Goal: Information Seeking & Learning: Learn about a topic

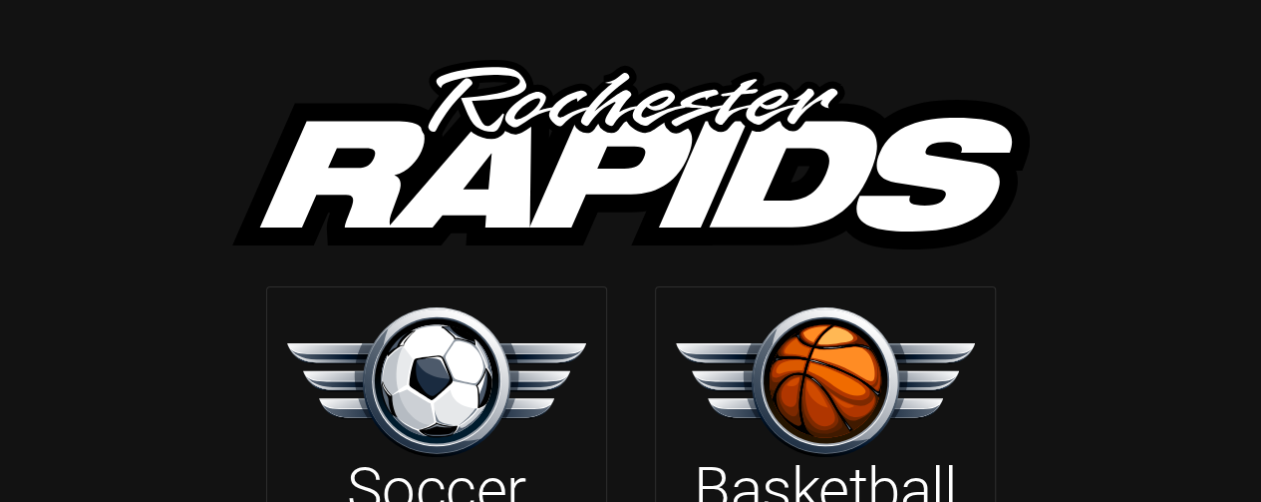
click at [433, 380] on img at bounding box center [436, 381] width 299 height 149
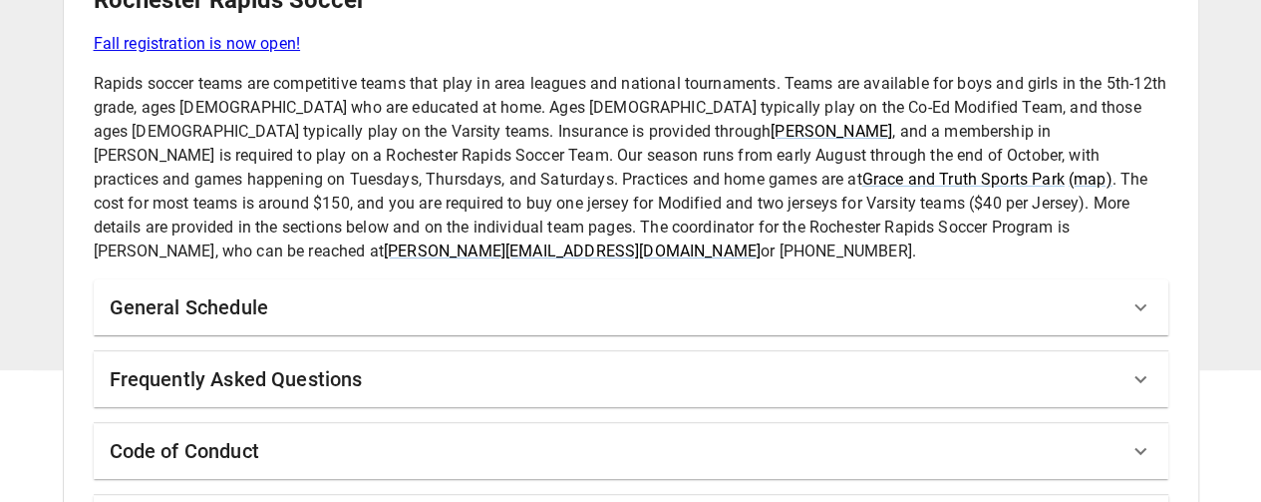
scroll to position [185, 0]
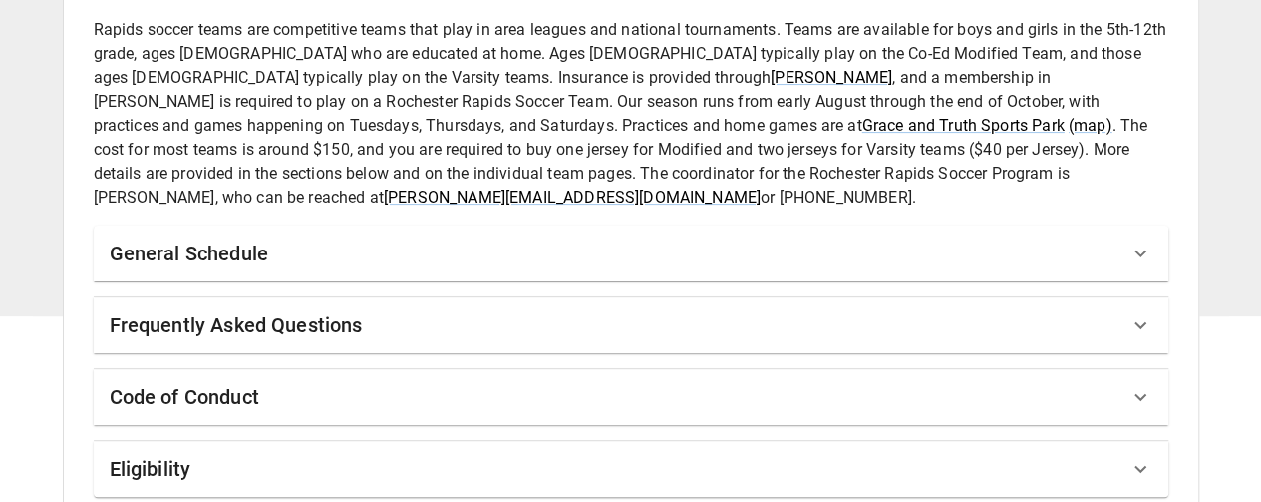
click at [1141, 322] on icon at bounding box center [1141, 325] width 12 height 7
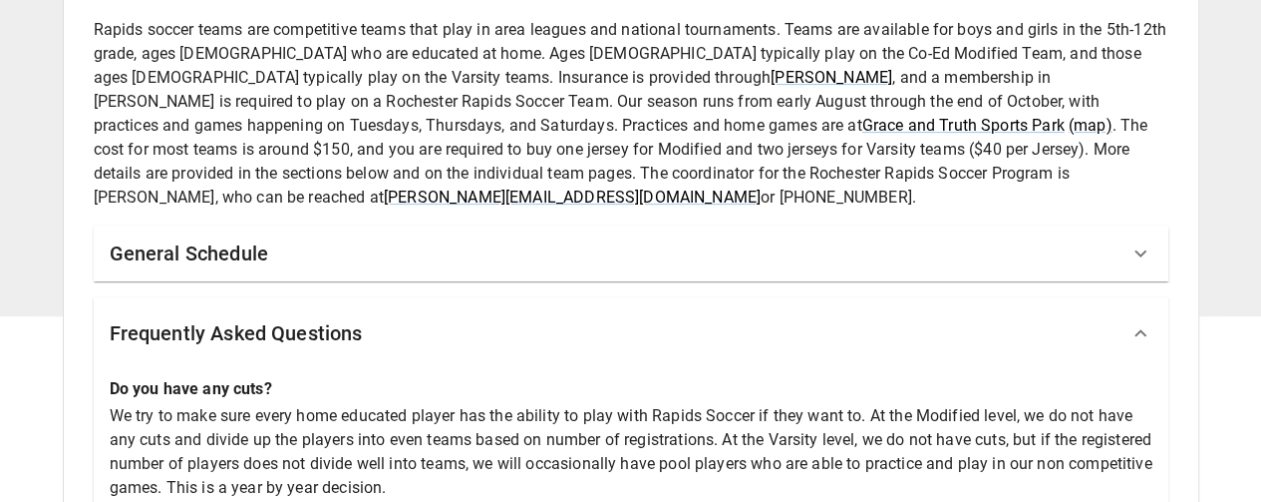
scroll to position [192, 0]
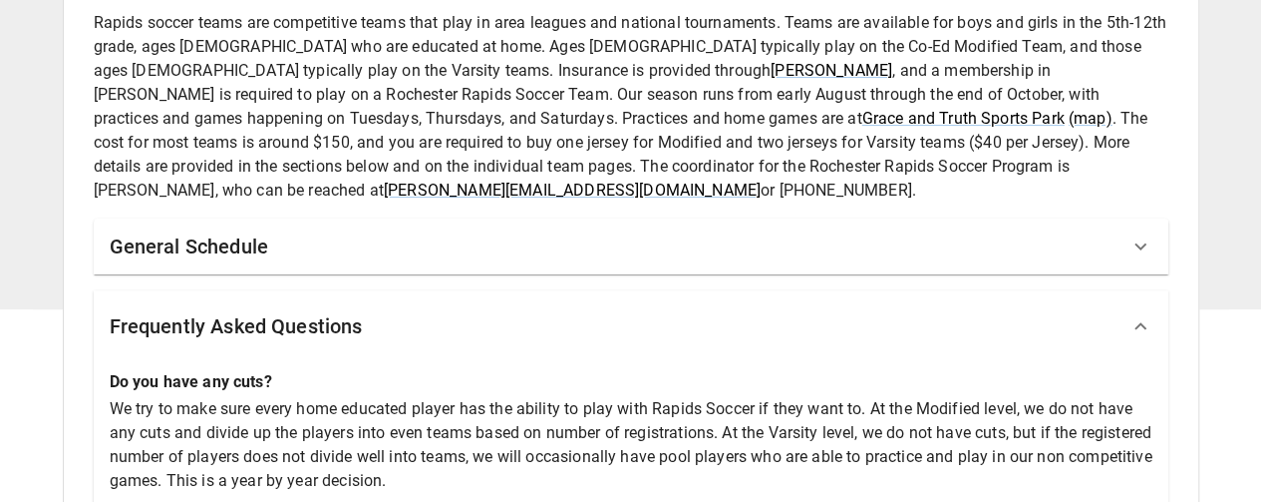
click at [1143, 314] on icon at bounding box center [1141, 326] width 24 height 24
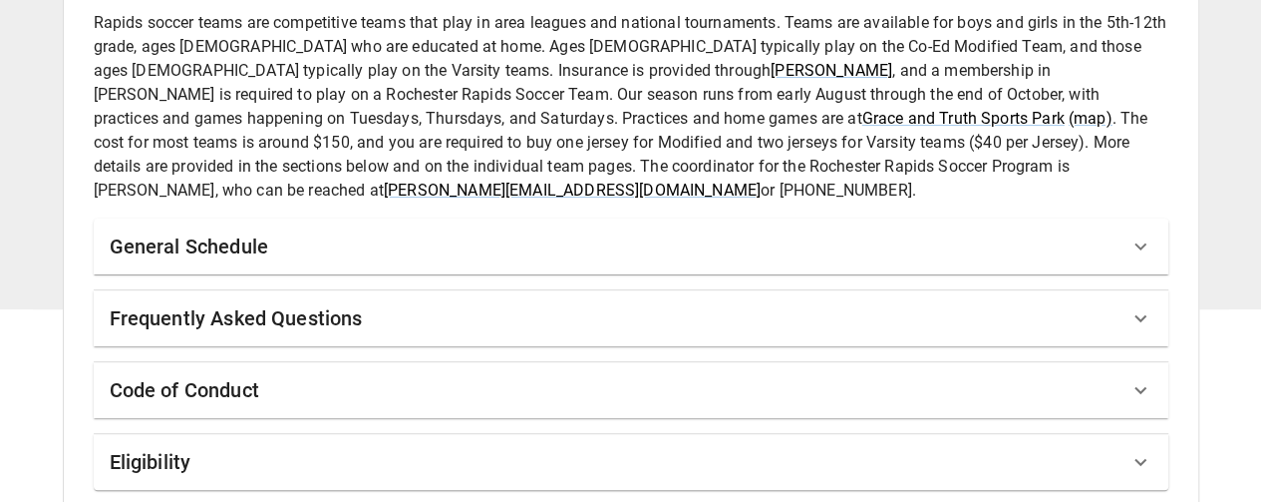
scroll to position [185, 0]
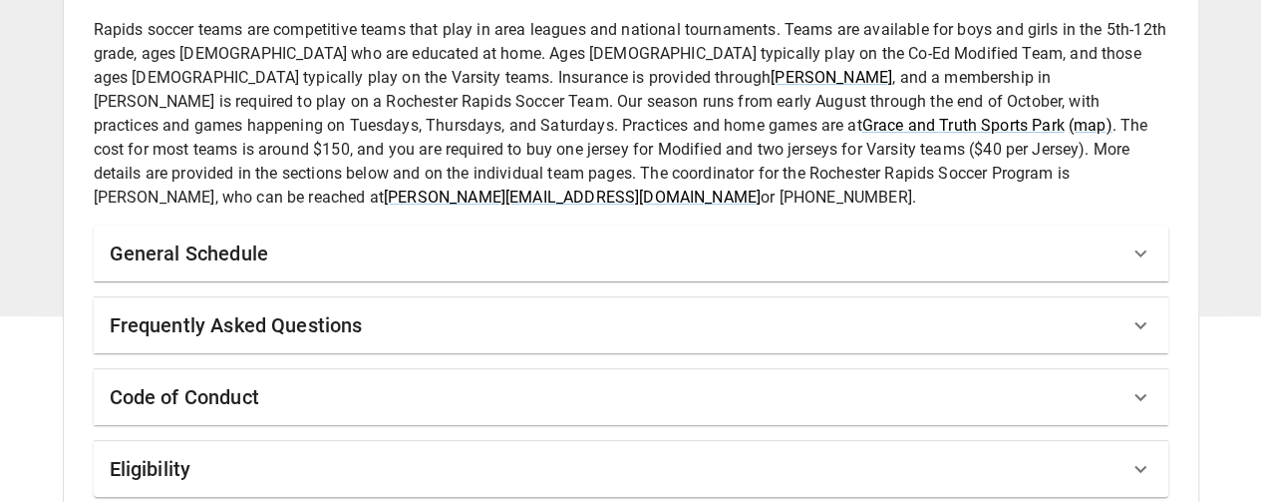
click at [1140, 241] on icon at bounding box center [1141, 253] width 24 height 24
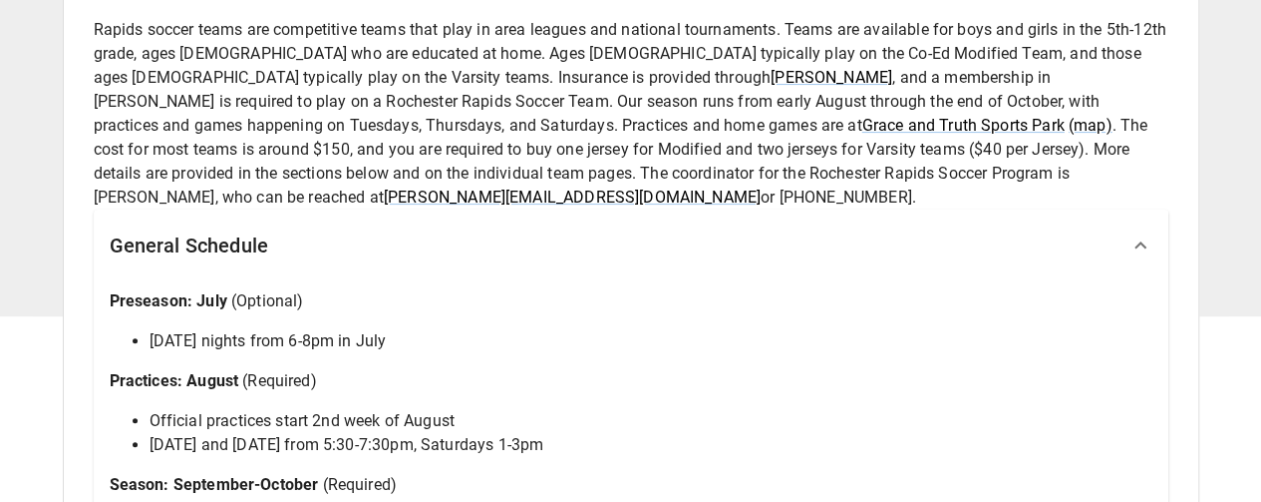
drag, startPoint x: 1140, startPoint y: 226, endPoint x: 1149, endPoint y: 316, distance: 90.2
click at [1149, 316] on div "General Schedule Preseason: July (Optional) [DATE] nights from 6-8pm in July Pr…" at bounding box center [631, 476] width 1075 height 535
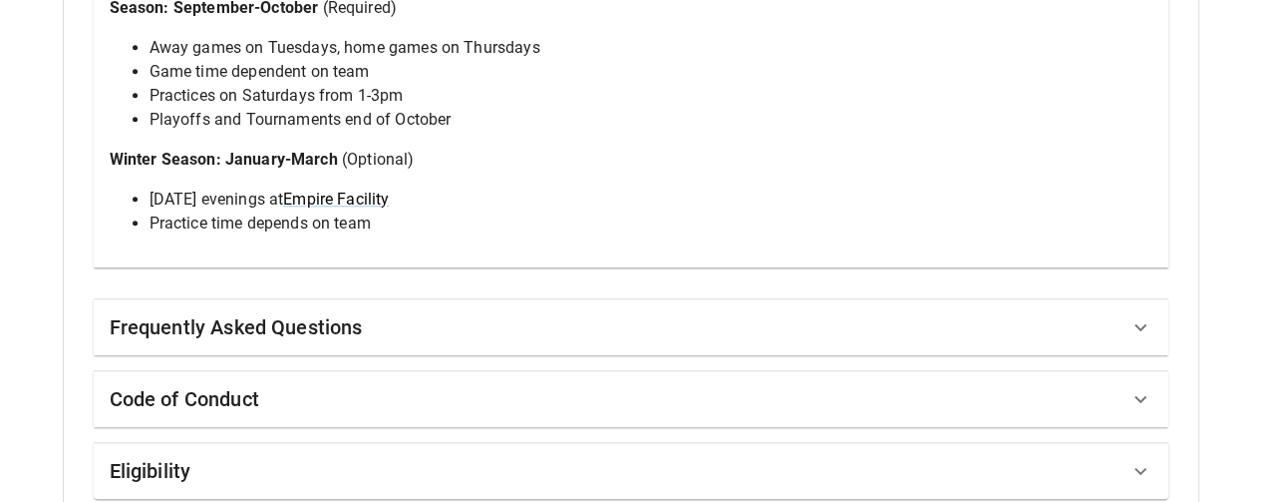
scroll to position [664, 0]
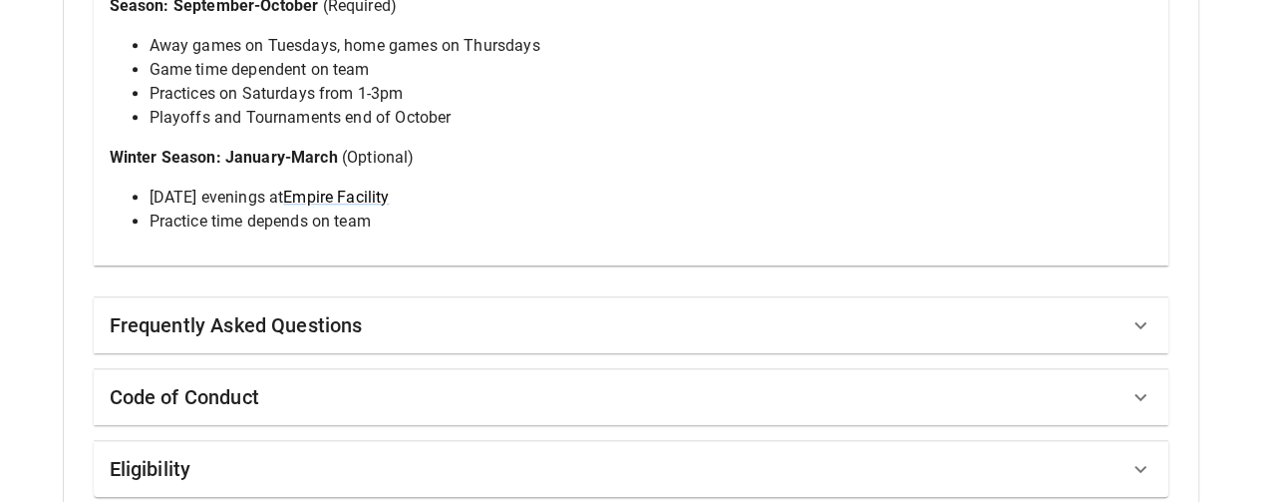
click at [1143, 457] on icon at bounding box center [1141, 469] width 24 height 24
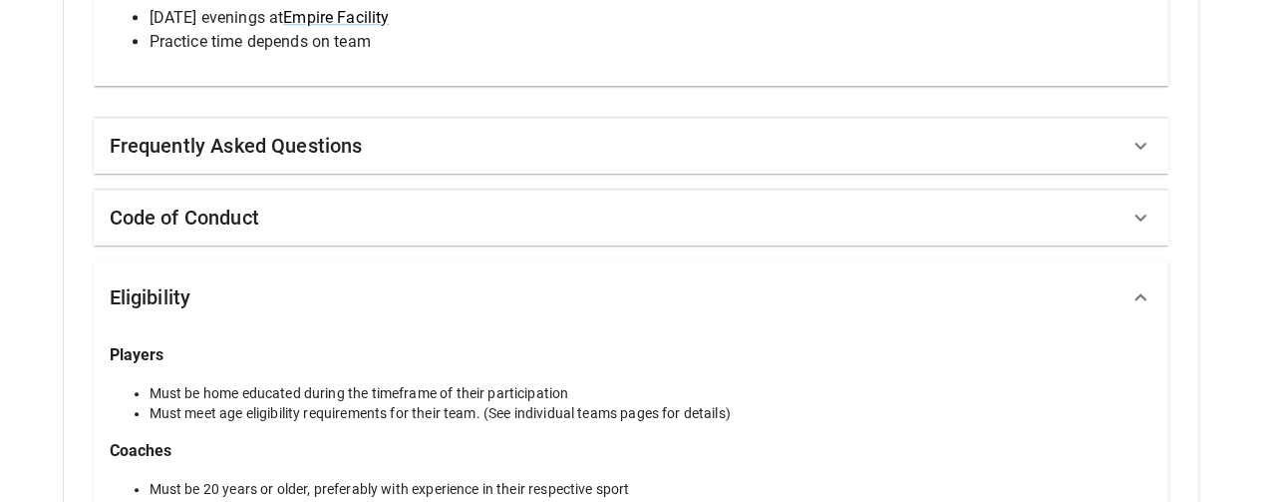
scroll to position [834, 0]
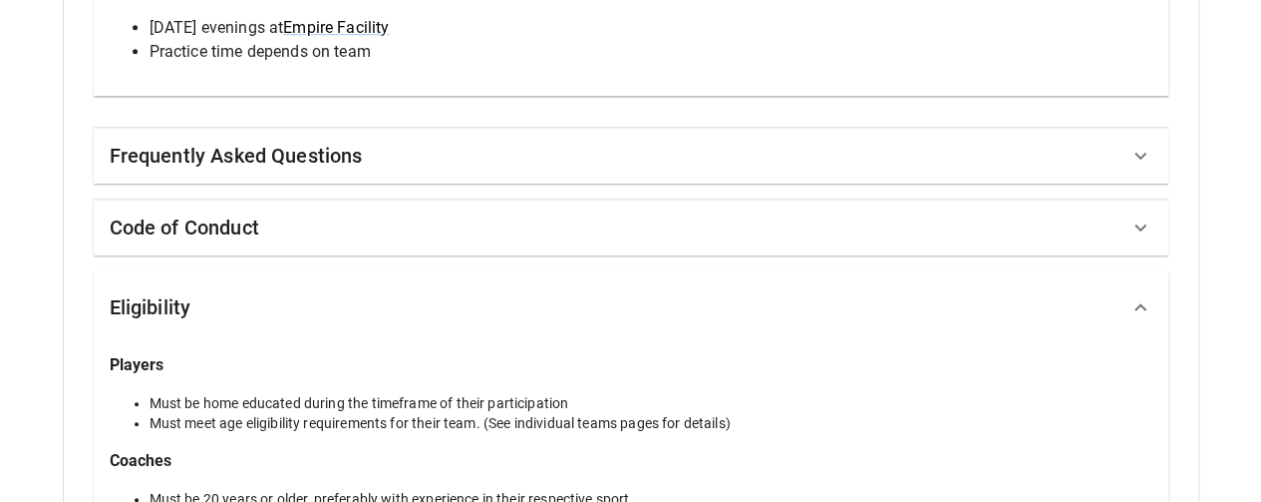
click at [1144, 295] on icon at bounding box center [1141, 307] width 24 height 24
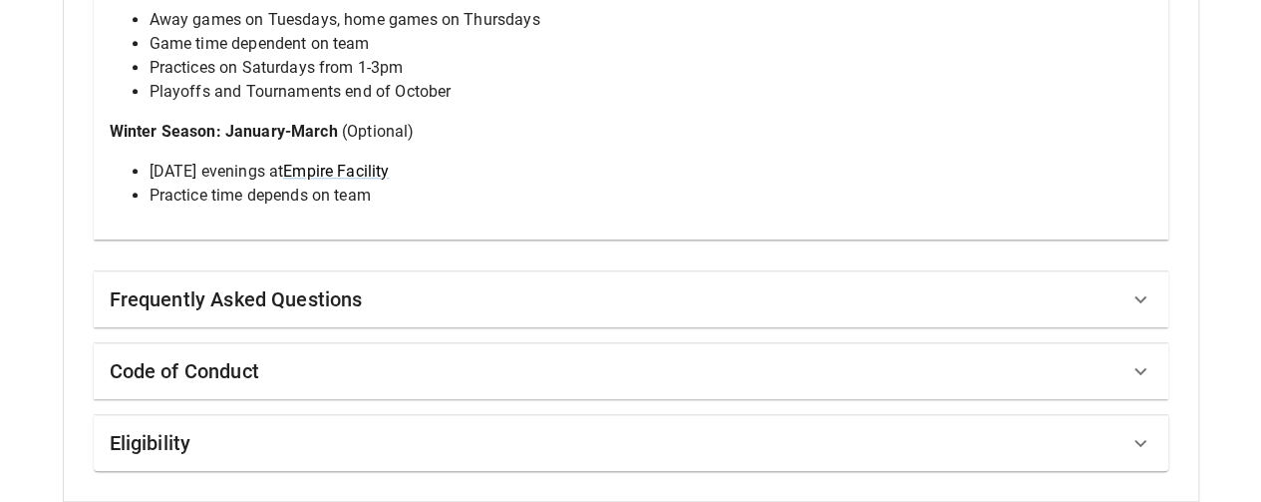
scroll to position [664, 0]
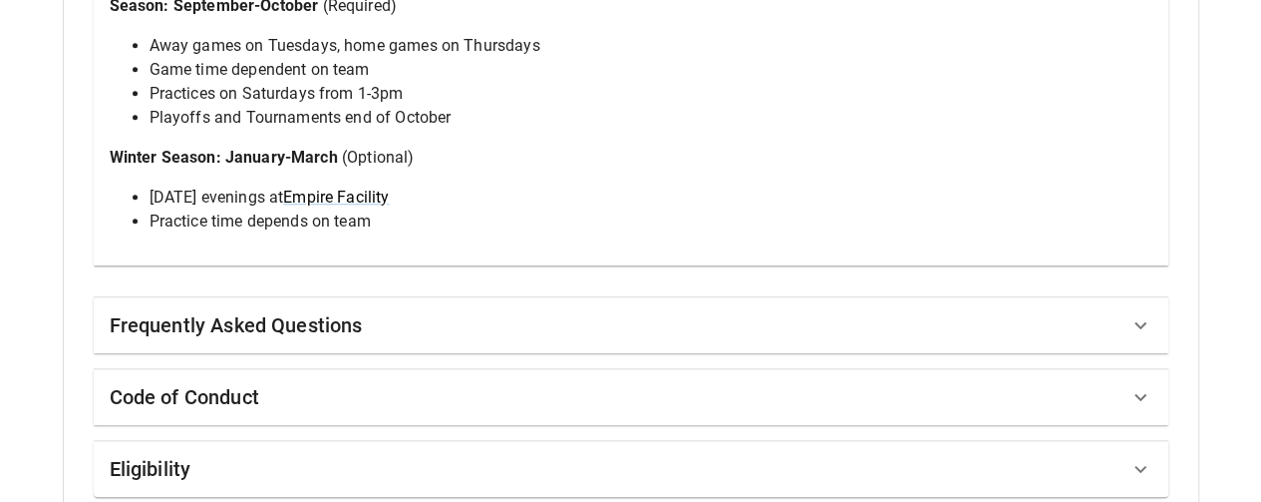
click at [1143, 394] on icon at bounding box center [1141, 397] width 12 height 7
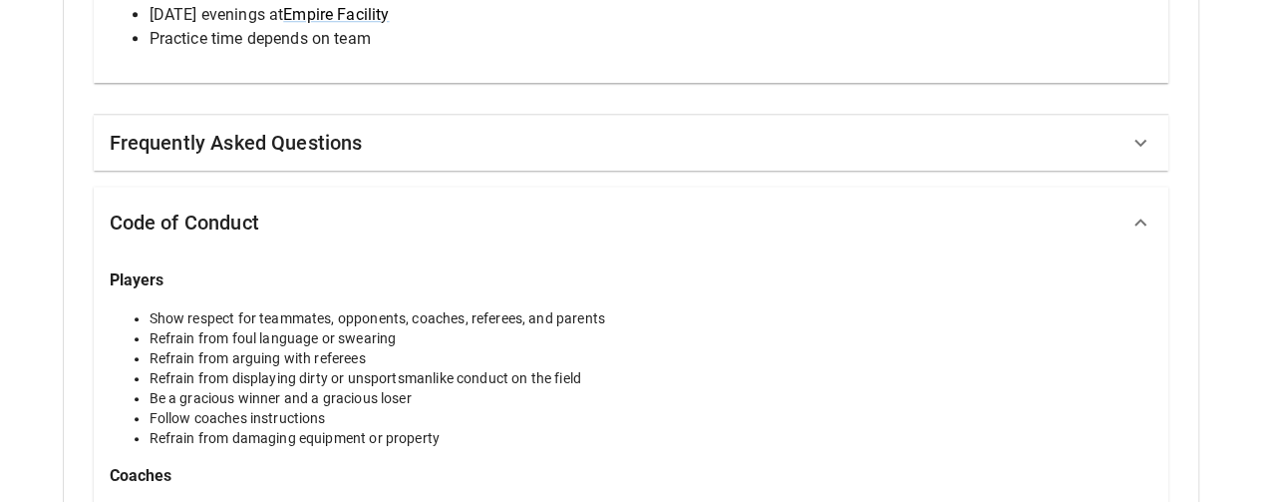
scroll to position [770, 0]
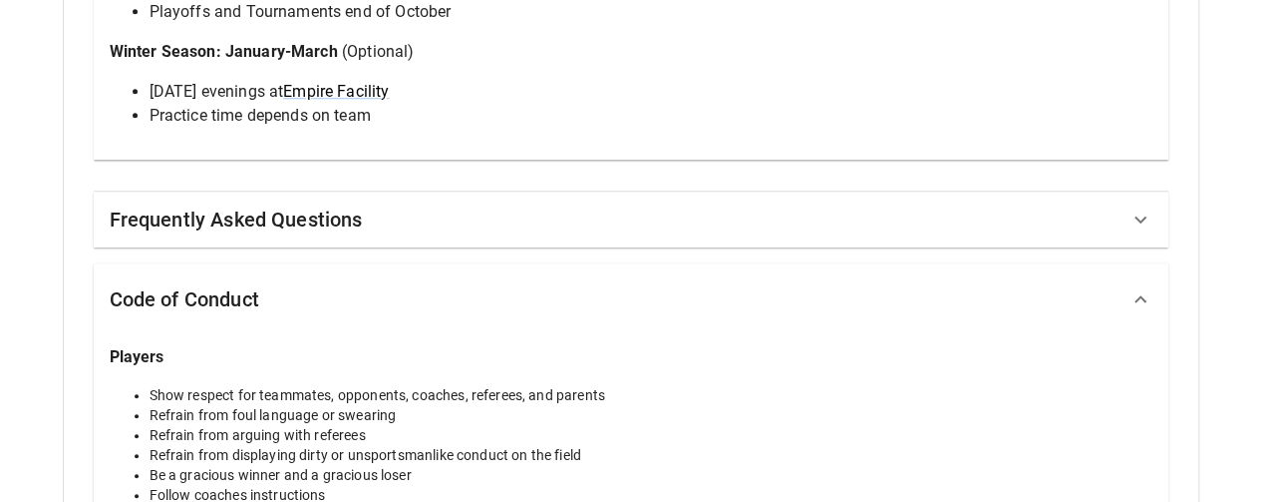
click at [1145, 287] on icon at bounding box center [1141, 299] width 24 height 24
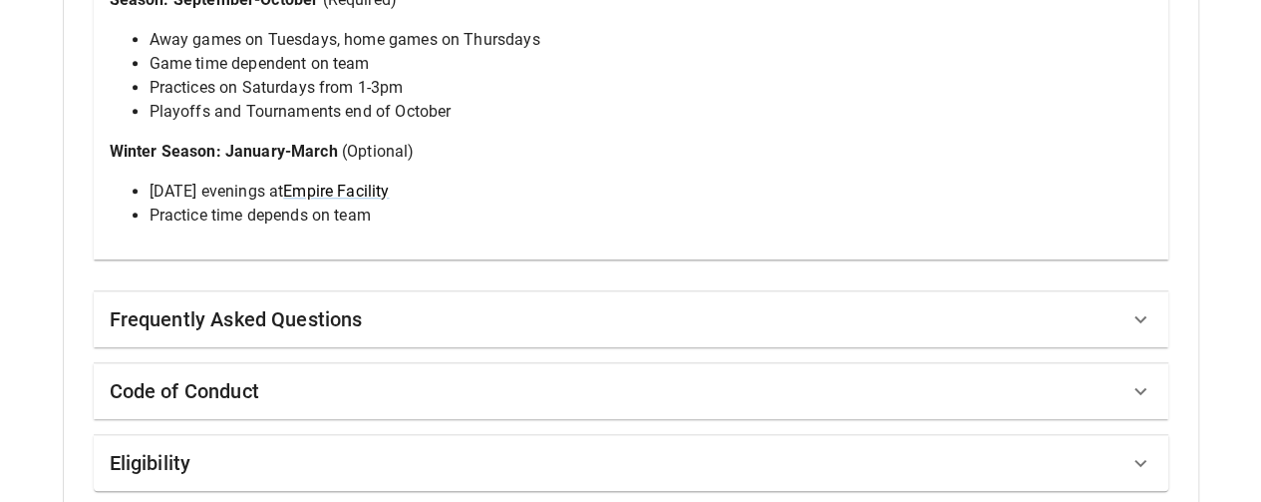
scroll to position [664, 0]
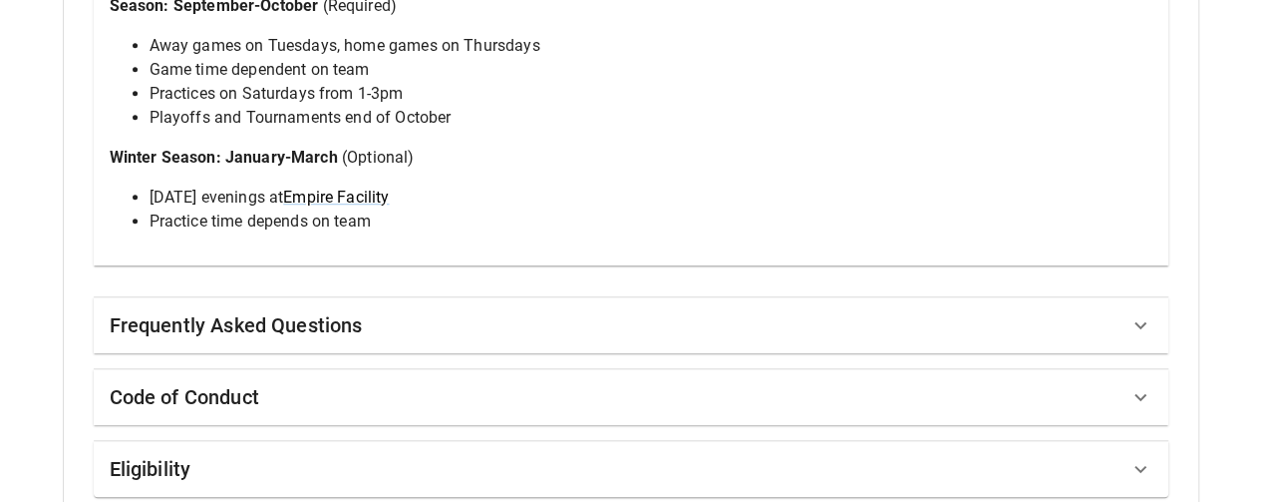
click at [1138, 313] on icon at bounding box center [1141, 325] width 24 height 24
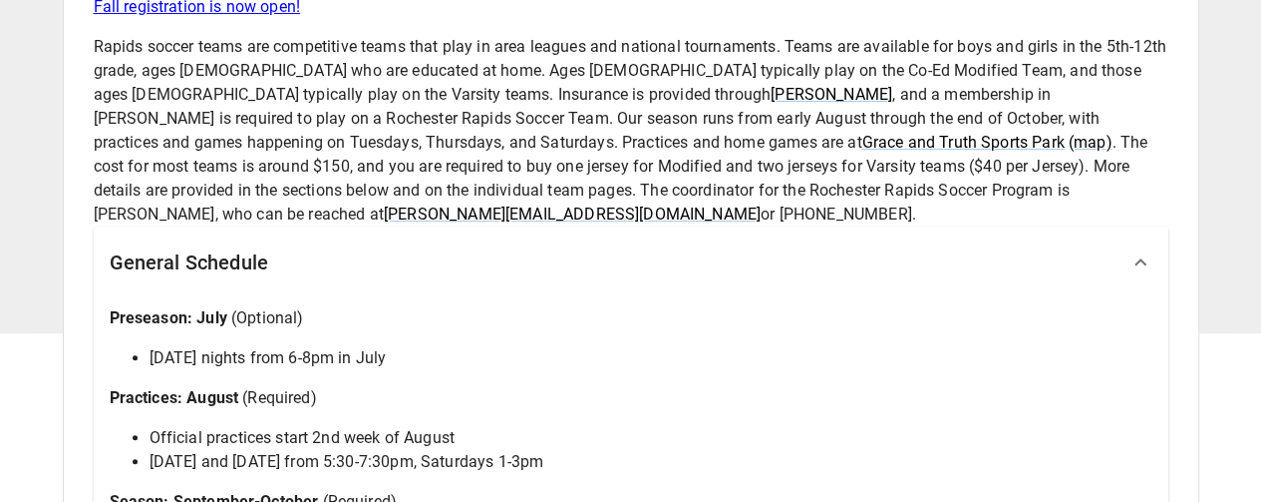
scroll to position [0, 0]
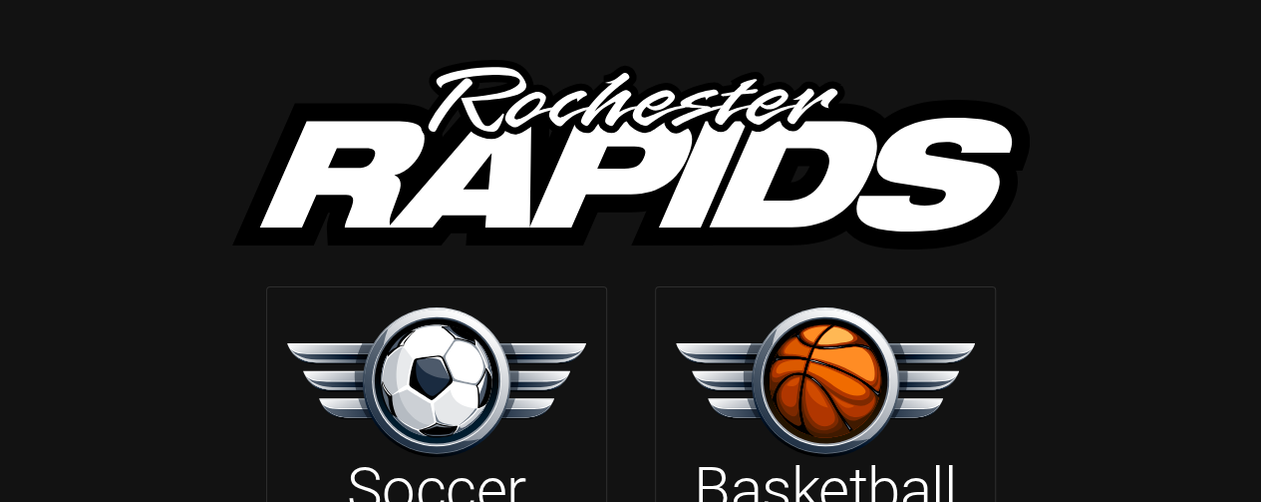
scroll to position [166, 0]
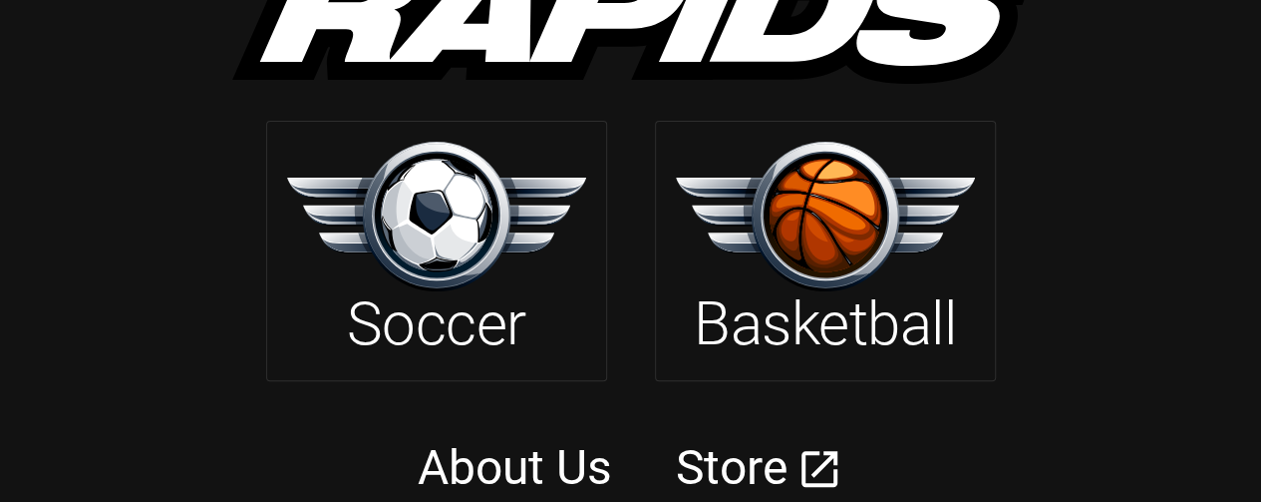
click at [510, 462] on link "About Us" at bounding box center [515, 467] width 194 height 57
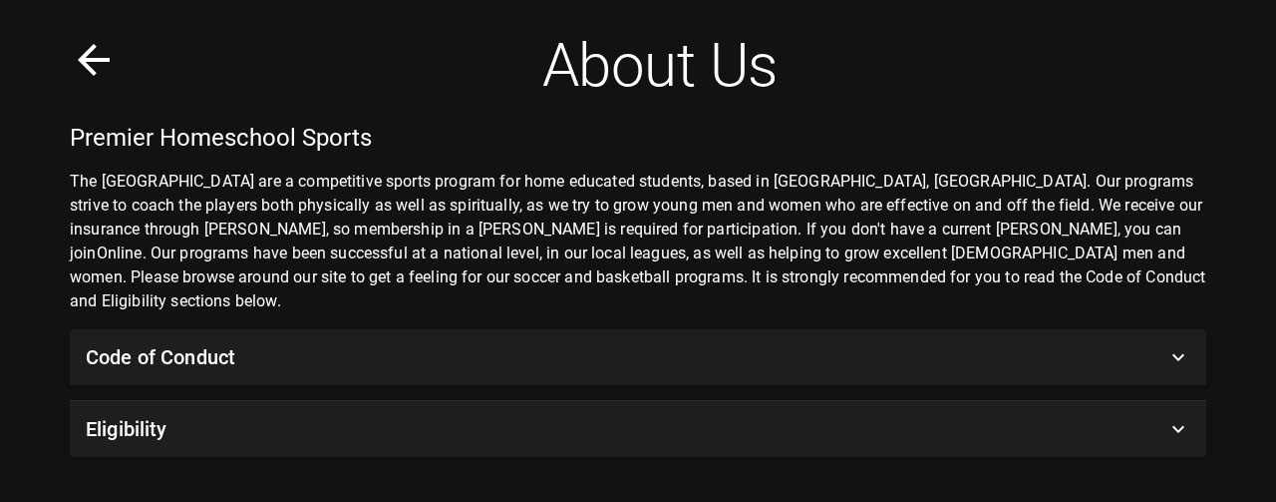
click at [96, 46] on icon at bounding box center [94, 60] width 48 height 48
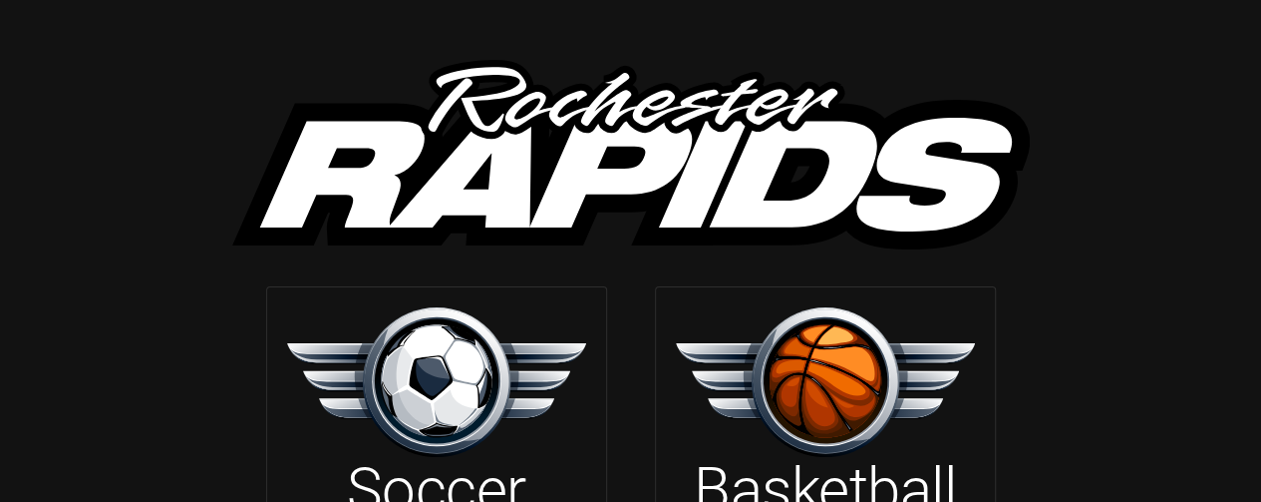
click at [818, 383] on img at bounding box center [825, 381] width 299 height 149
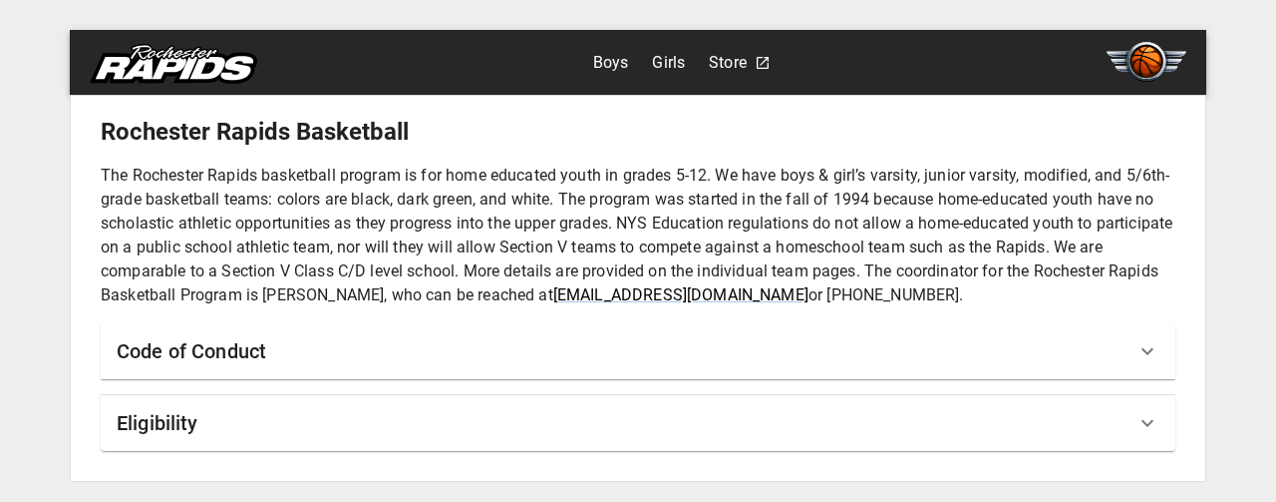
click at [665, 61] on link "Girls" at bounding box center [668, 63] width 33 height 32
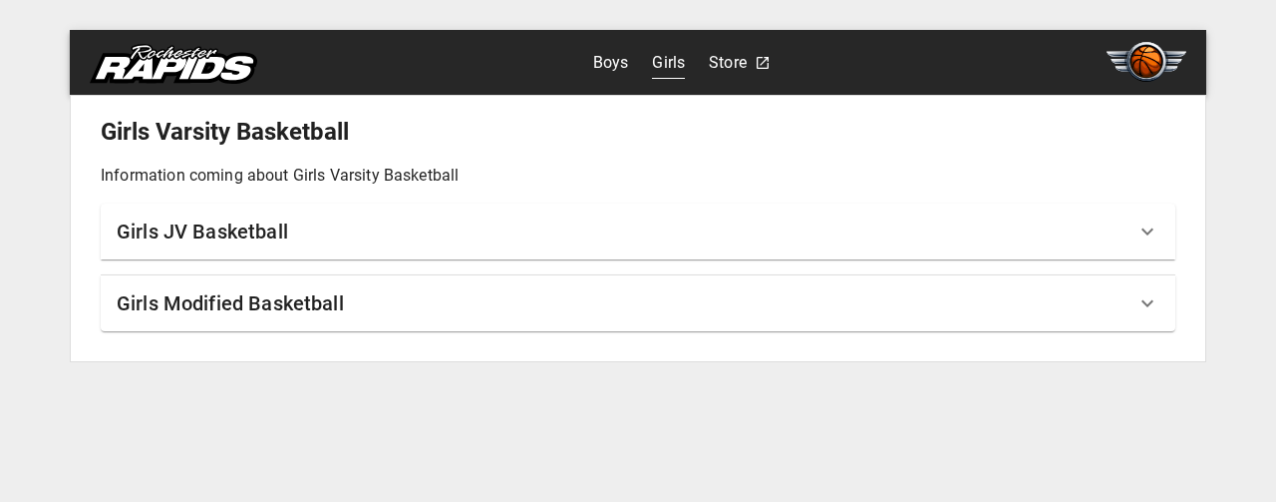
click at [243, 221] on h6 "Girls JV Basketball" at bounding box center [203, 231] width 172 height 32
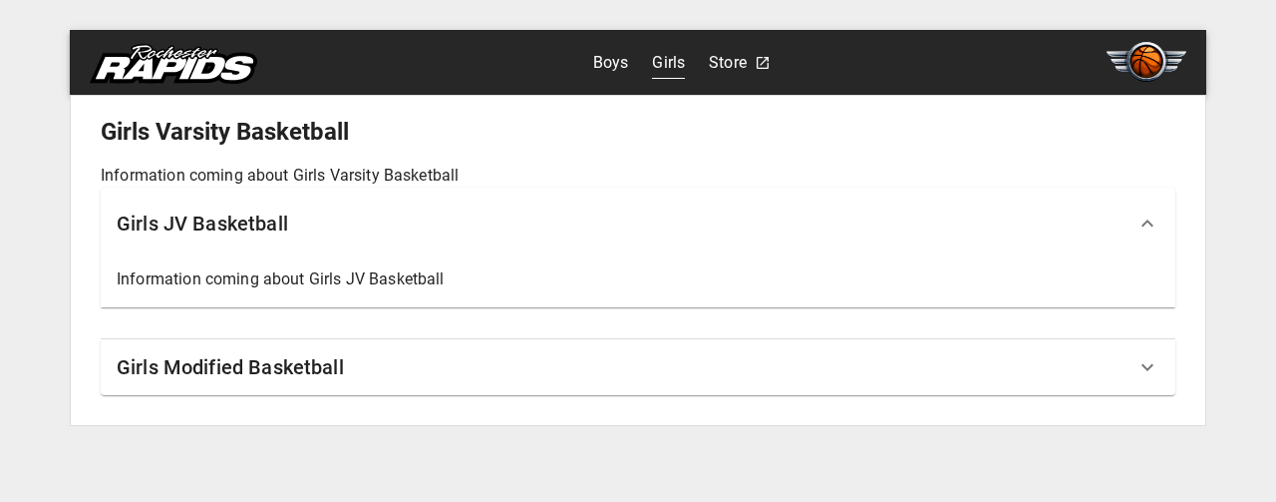
click at [248, 366] on h6 "Girls Modified Basketball" at bounding box center [230, 367] width 227 height 32
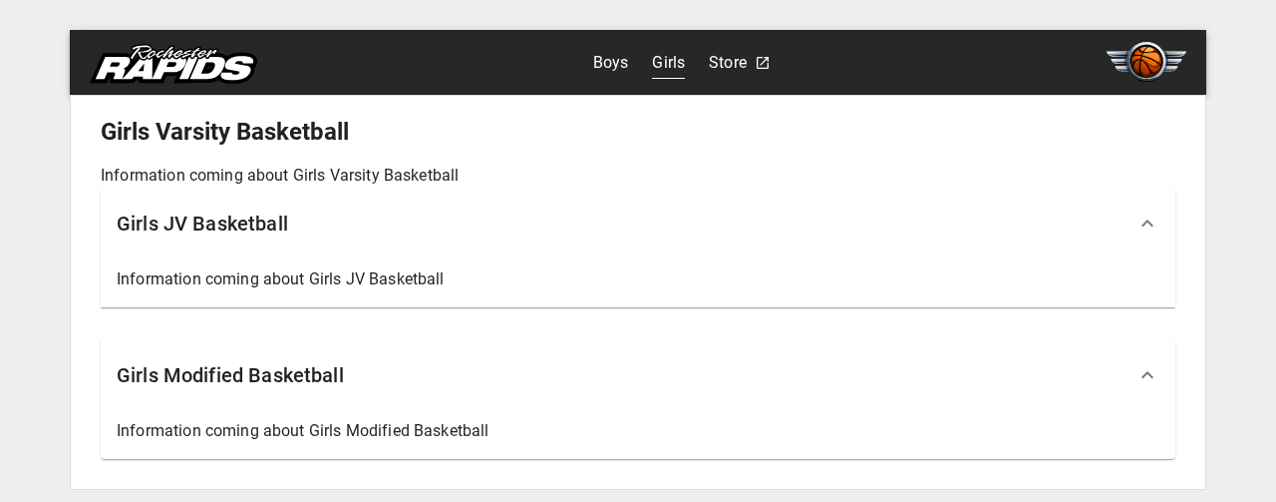
click at [248, 366] on h6 "Girls Modified Basketball" at bounding box center [230, 375] width 227 height 32
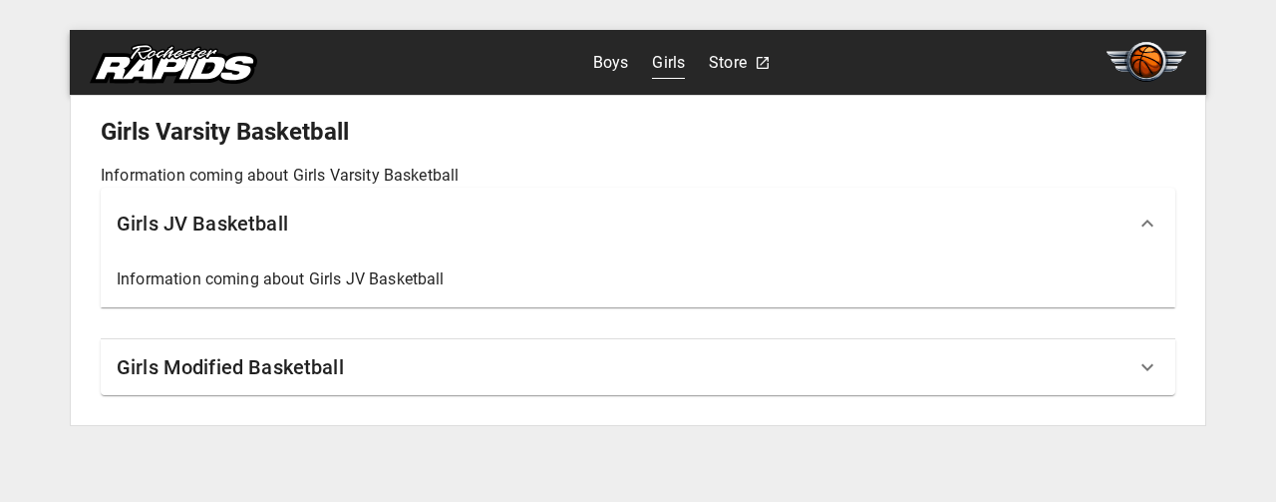
click at [613, 63] on link "Boys" at bounding box center [611, 63] width 36 height 32
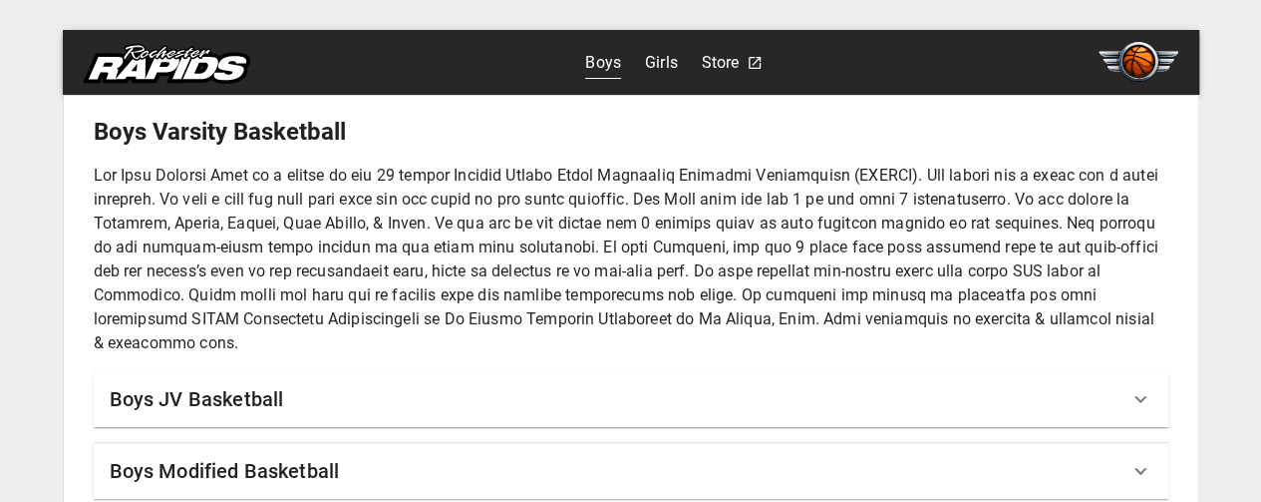
click at [227, 393] on h6 "Boys JV Basketball" at bounding box center [197, 399] width 175 height 32
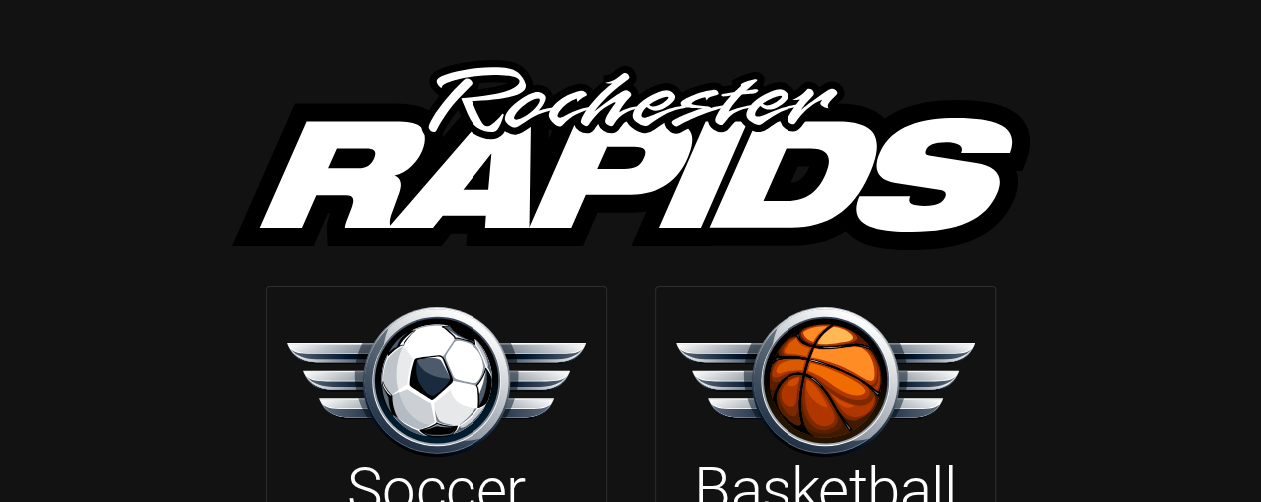
click at [441, 492] on h2 "Soccer" at bounding box center [436, 490] width 180 height 72
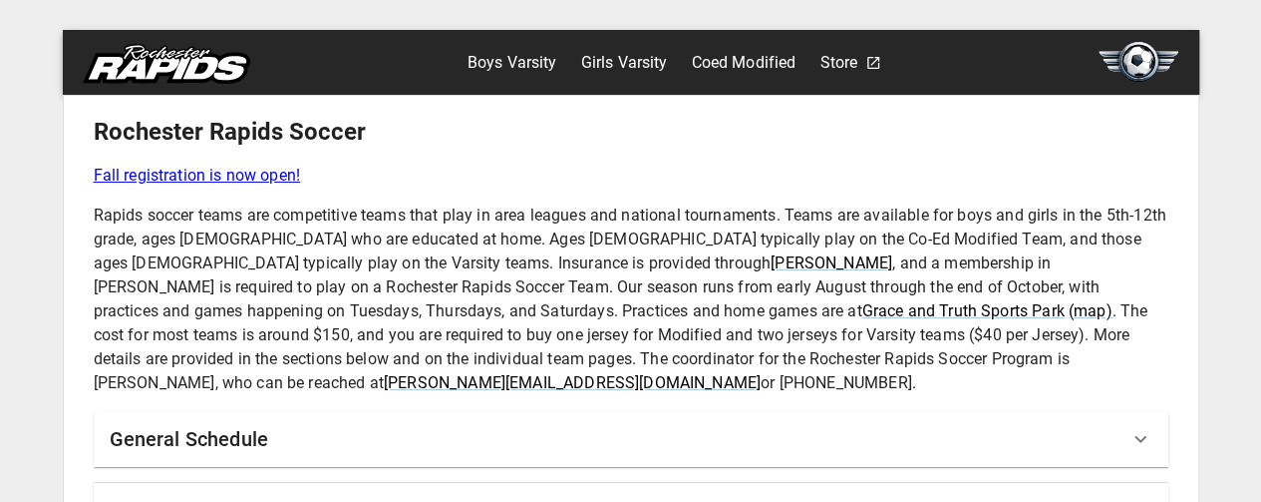
click at [611, 61] on link "Girls Varsity" at bounding box center [623, 63] width 87 height 32
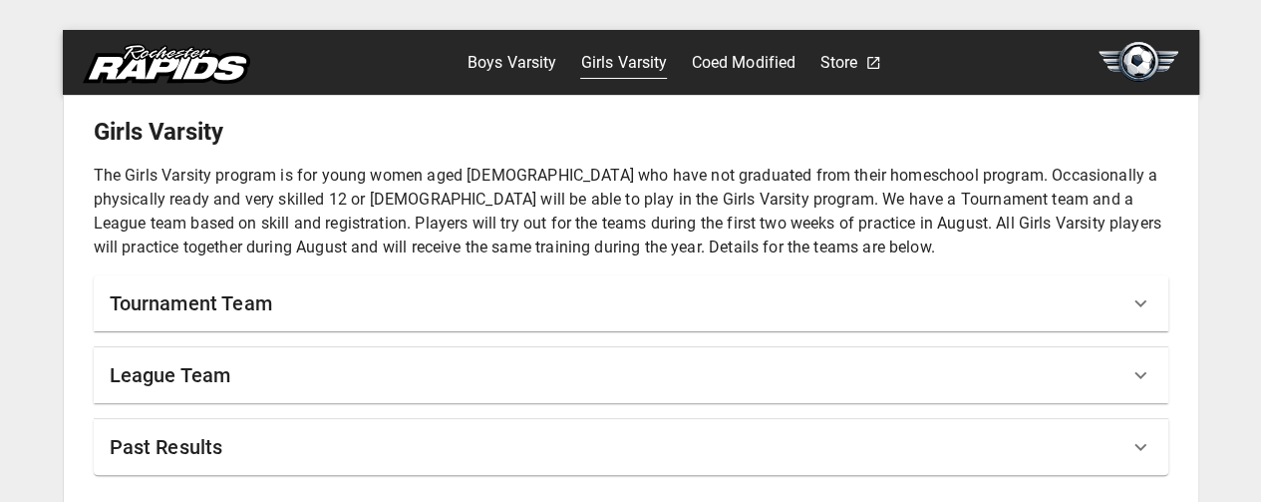
scroll to position [2, 0]
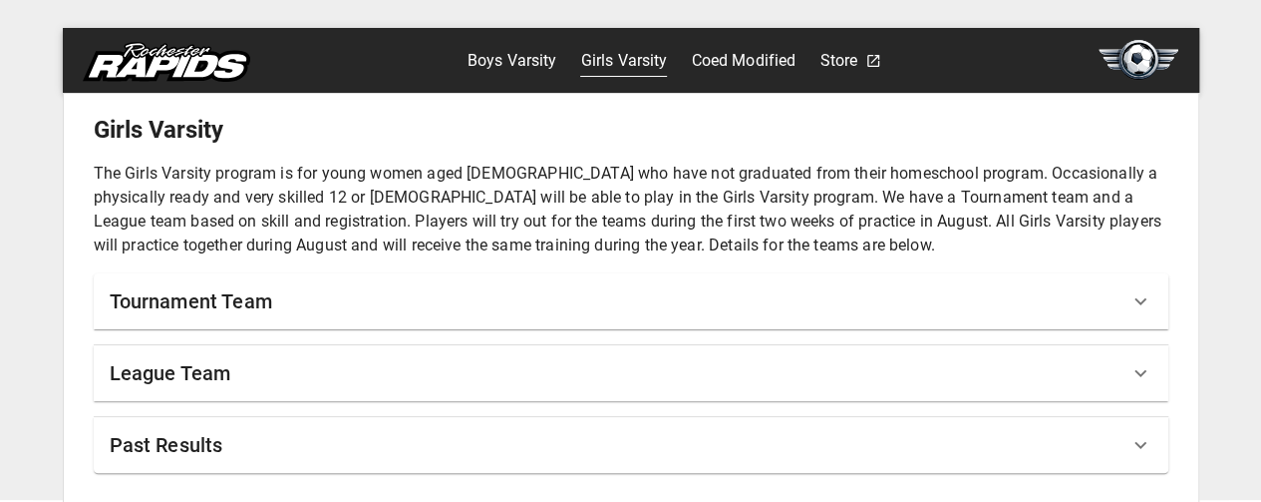
click at [1139, 369] on icon at bounding box center [1141, 373] width 24 height 24
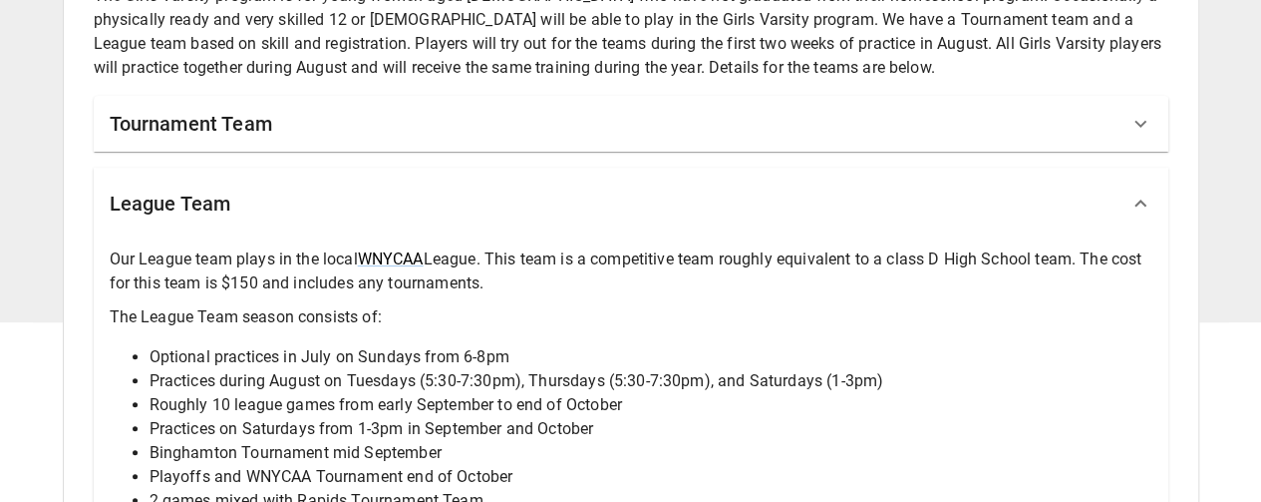
scroll to position [174, 0]
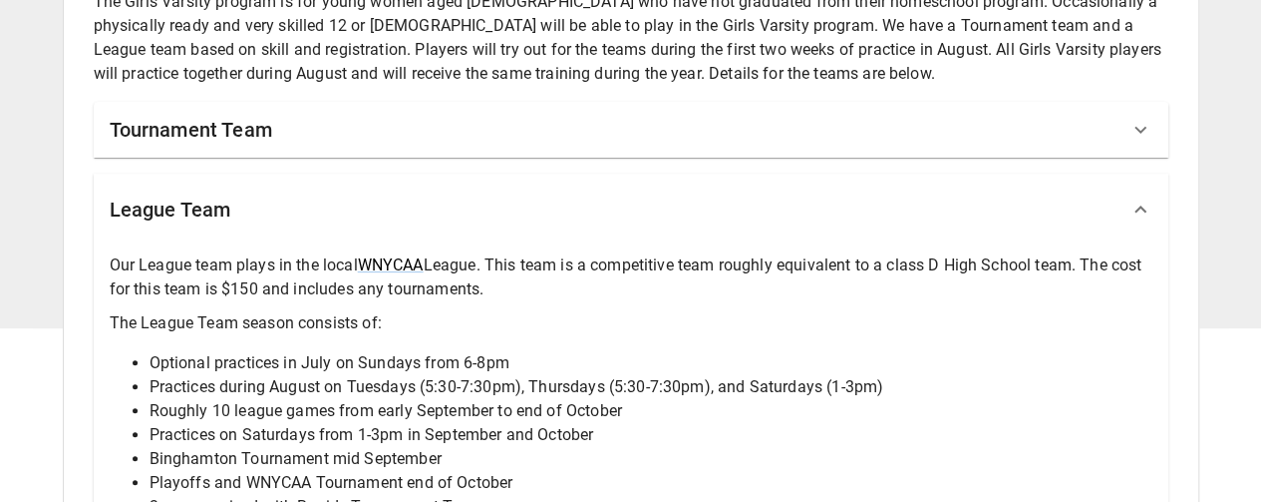
click at [227, 129] on h6 "Tournament Team" at bounding box center [191, 130] width 163 height 32
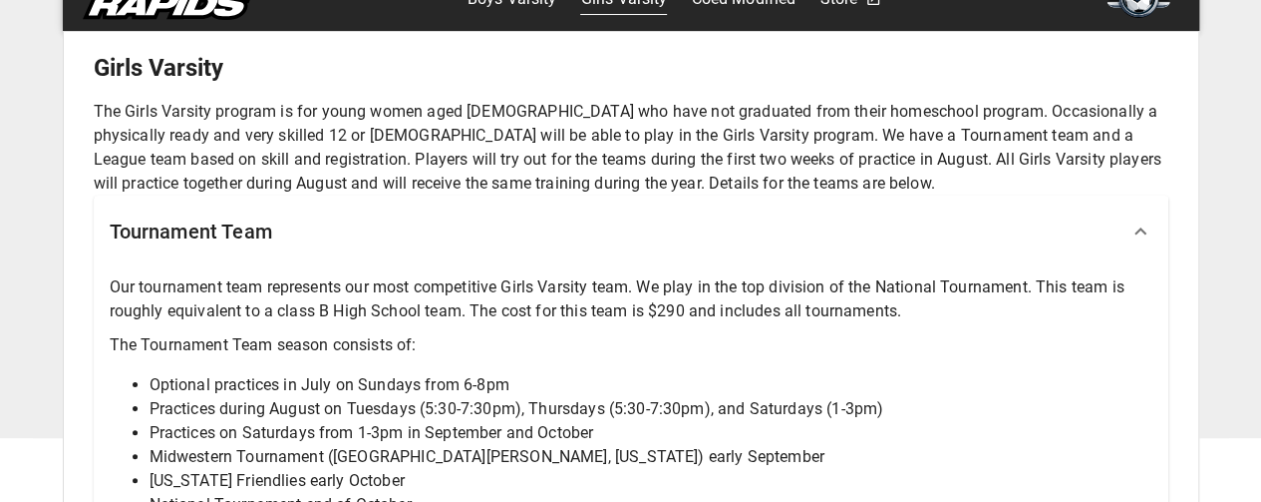
scroll to position [0, 0]
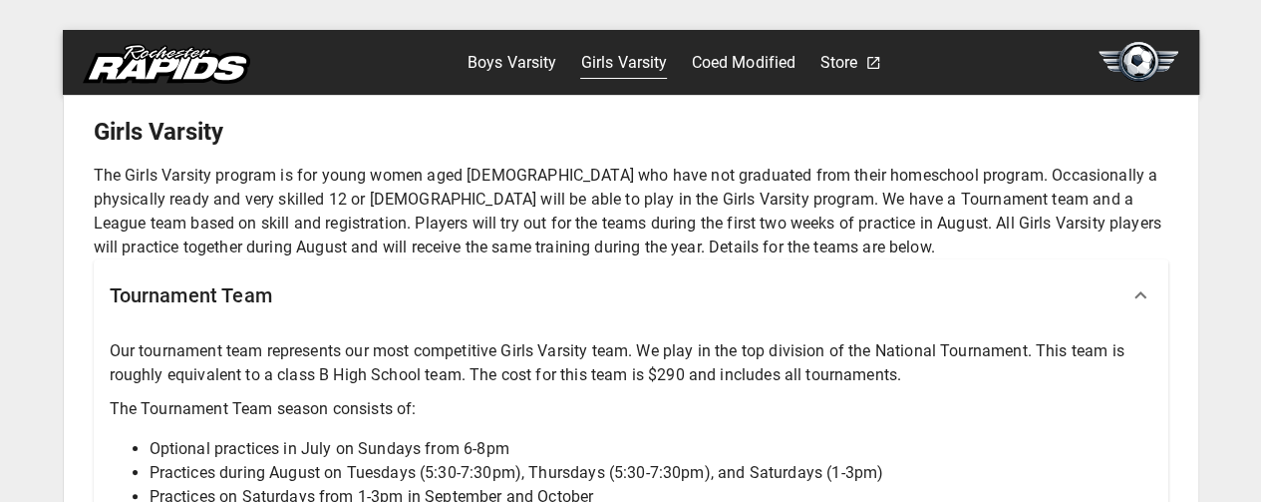
click at [752, 62] on link "Coed Modified" at bounding box center [743, 63] width 105 height 32
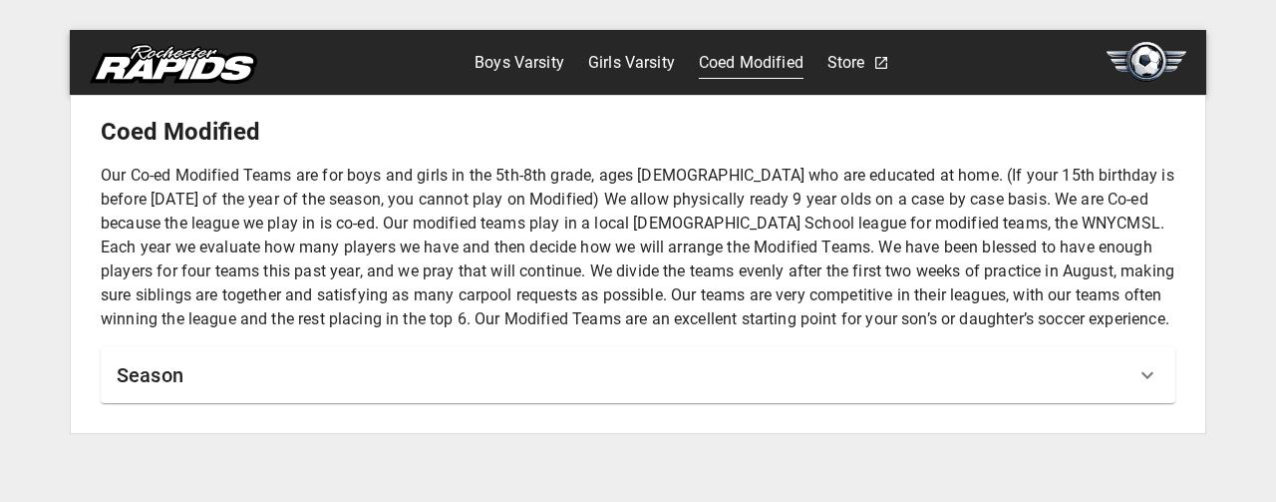
click at [1142, 61] on img at bounding box center [1147, 62] width 80 height 40
